Goal: Find contact information: Find contact information

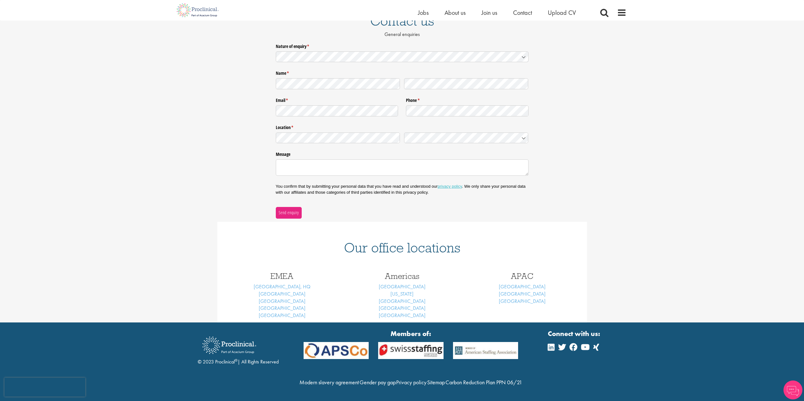
scroll to position [74, 0]
click at [285, 291] on link "Basel" at bounding box center [282, 294] width 47 height 7
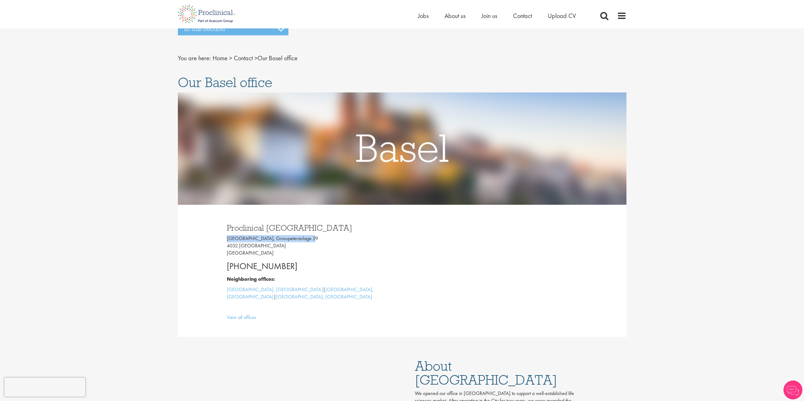
drag, startPoint x: 309, startPoint y: 238, endPoint x: 227, endPoint y: 239, distance: 81.8
click at [227, 239] on p "[GEOGRAPHIC_DATA], [STREET_ADDRESS]" at bounding box center [312, 246] width 171 height 22
copy p "[GEOGRAPHIC_DATA], Grosspeteranlage 29"
drag, startPoint x: 307, startPoint y: 227, endPoint x: 226, endPoint y: 223, distance: 81.0
click at [226, 223] on div "Proclinical [GEOGRAPHIC_DATA] [GEOGRAPHIC_DATA], [STREET_ADDRESS] [PHONE_NUMBER…" at bounding box center [312, 271] width 180 height 107
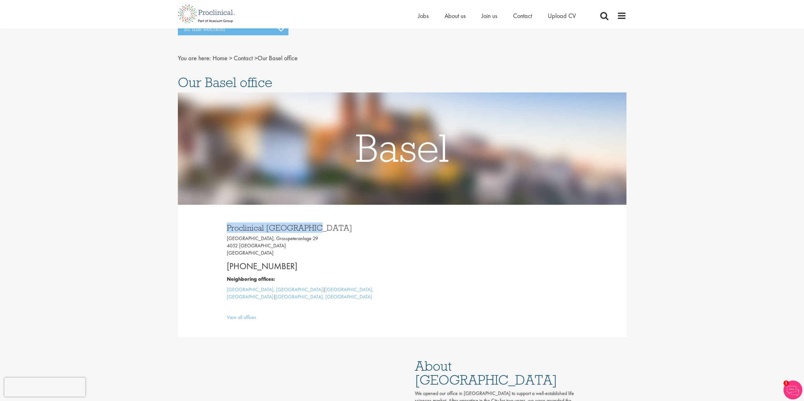
copy h3 "Proclinical [GEOGRAPHIC_DATA]"
drag, startPoint x: 310, startPoint y: 239, endPoint x: 226, endPoint y: 239, distance: 84.3
click at [226, 239] on div "Proclinical [GEOGRAPHIC_DATA] [GEOGRAPHIC_DATA], [STREET_ADDRESS] [PHONE_NUMBER…" at bounding box center [312, 271] width 180 height 107
copy p "[GEOGRAPHIC_DATA], Grosspeteranlage 29"
click at [233, 247] on p "[GEOGRAPHIC_DATA], [STREET_ADDRESS]" at bounding box center [312, 246] width 171 height 22
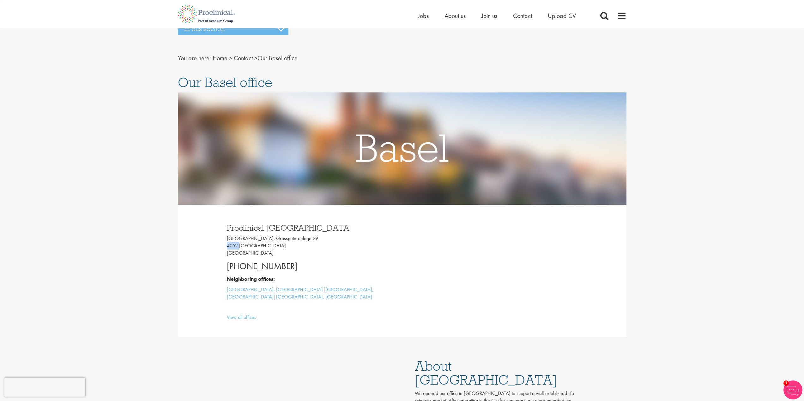
click at [233, 247] on p "[GEOGRAPHIC_DATA], [STREET_ADDRESS]" at bounding box center [312, 246] width 171 height 22
copy p "4052"
